Goal: Navigation & Orientation: Go to known website

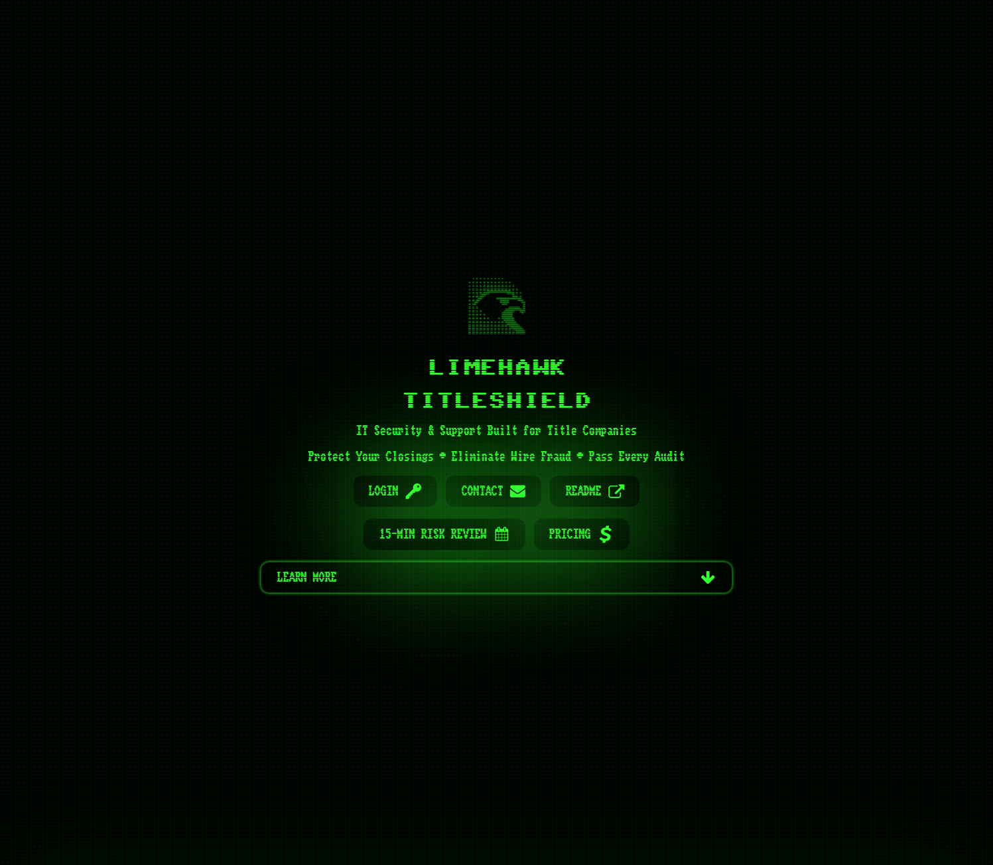
click at [833, 257] on div "Limehawk TitleShield IT Security & Support Built for Title Companies Protect Yo…" at bounding box center [496, 432] width 993 height 865
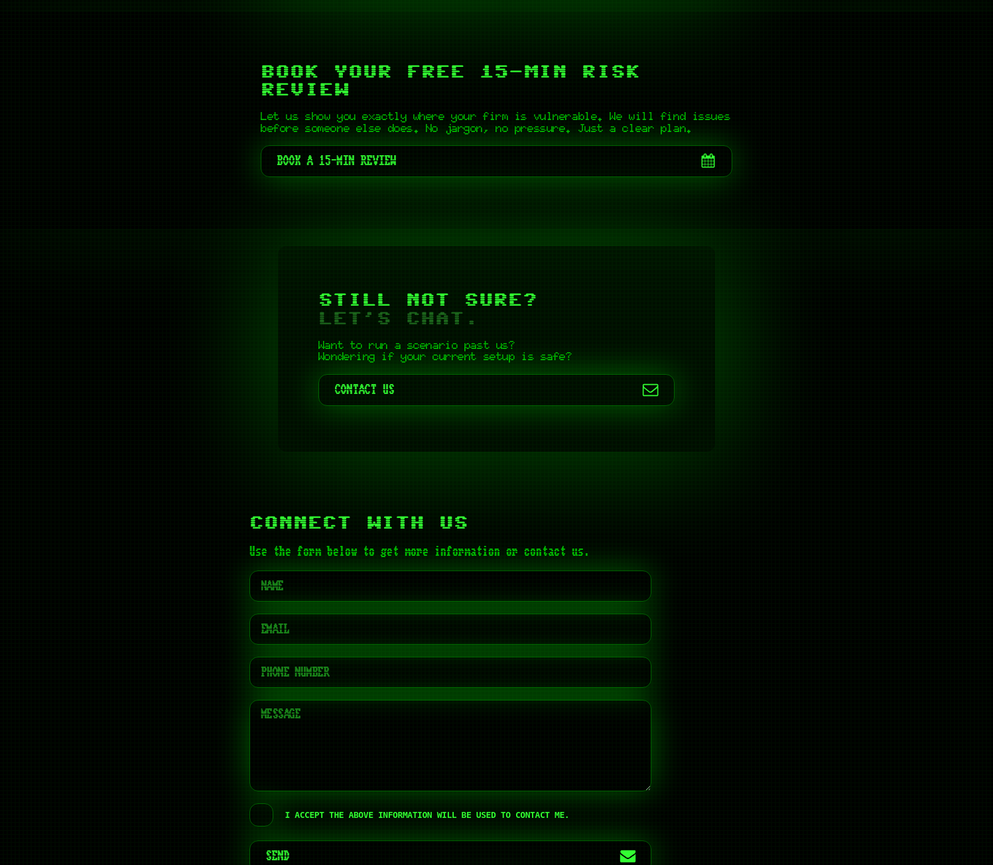
scroll to position [4616, 0]
